Goal: Task Accomplishment & Management: Use online tool/utility

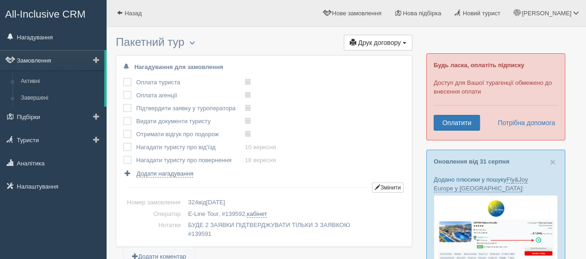
click at [47, 59] on link "Замовлення" at bounding box center [52, 60] width 104 height 20
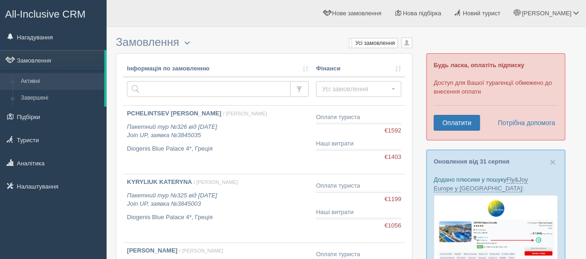
scroll to position [20, 0]
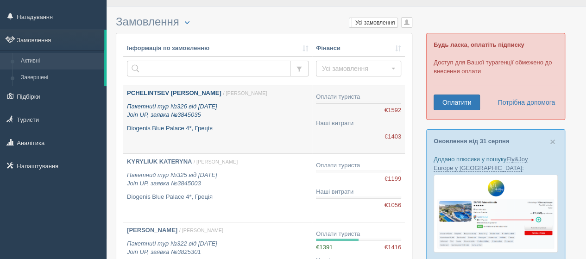
click at [245, 111] on p "Пакетний тур №326 від [DATE] Join UP, заявка №3845035" at bounding box center [218, 110] width 182 height 17
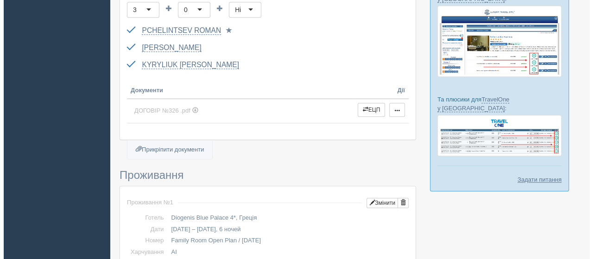
scroll to position [306, 0]
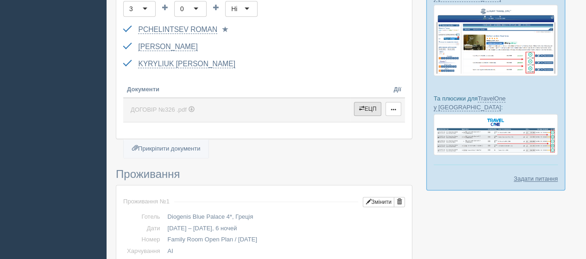
click at [365, 111] on button "ЕЦП" at bounding box center [368, 109] width 28 height 14
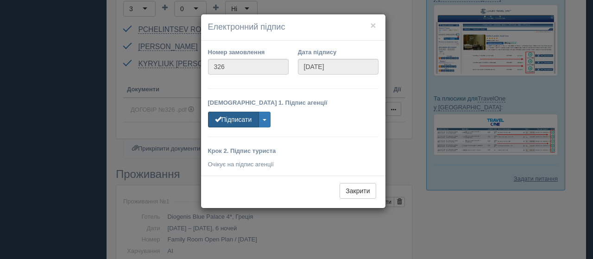
click at [238, 122] on button "Підписати" at bounding box center [233, 120] width 51 height 16
